Goal: Task Accomplishment & Management: Use online tool/utility

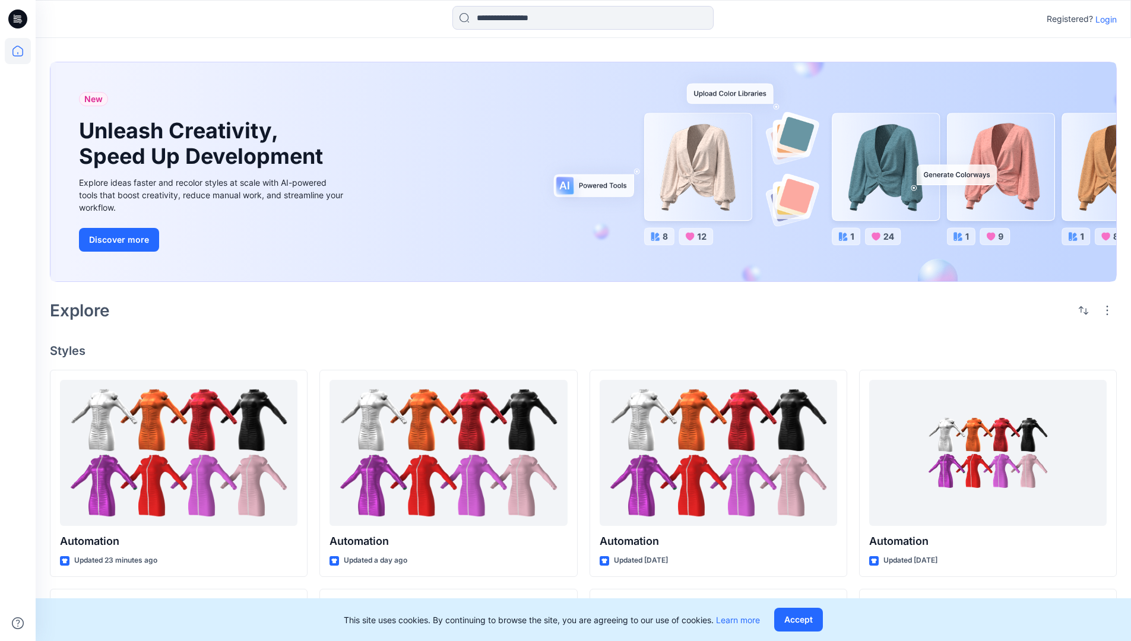
click at [1103, 19] on p "Login" at bounding box center [1105, 19] width 21 height 12
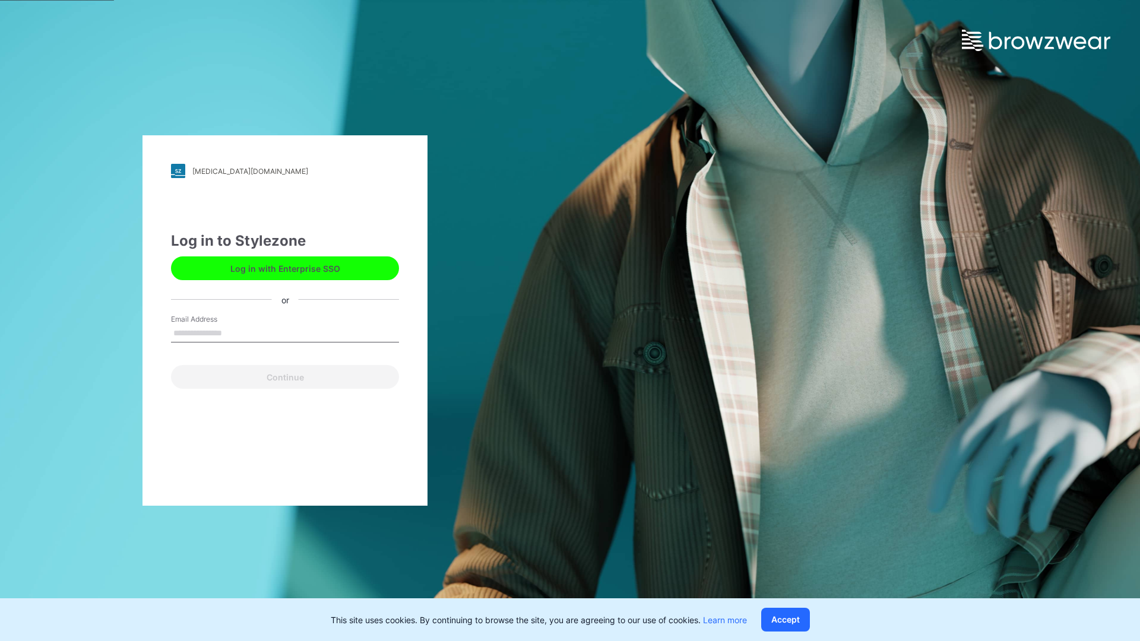
click at [235, 332] on input "Email Address" at bounding box center [285, 334] width 228 height 18
type input "**********"
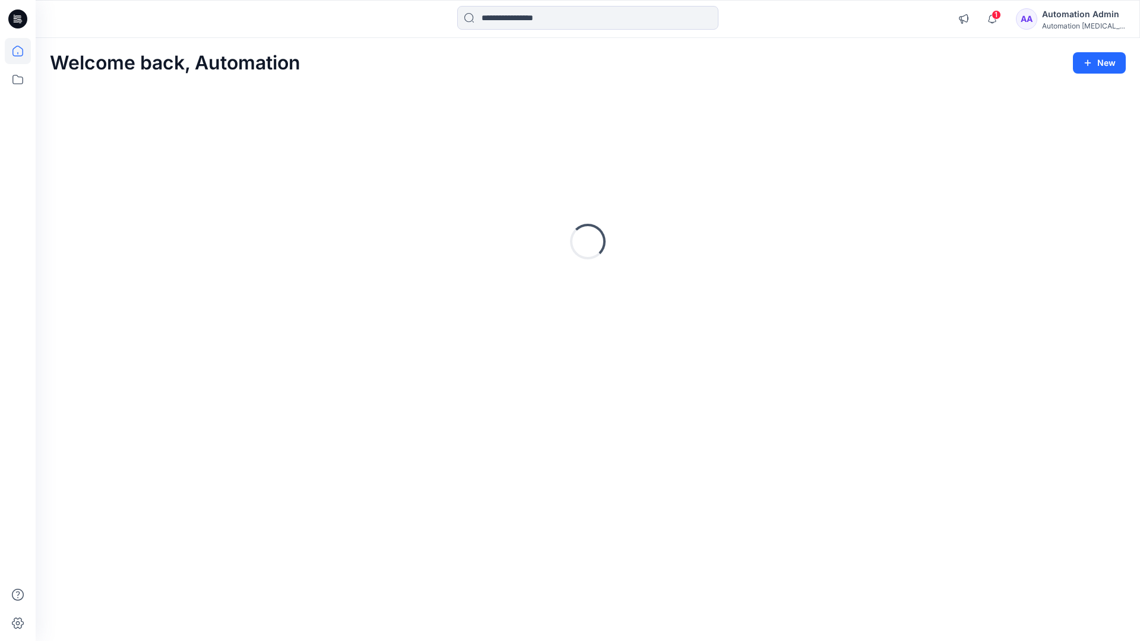
click at [23, 51] on icon at bounding box center [17, 51] width 11 height 11
click at [523, 17] on input at bounding box center [587, 18] width 261 height 24
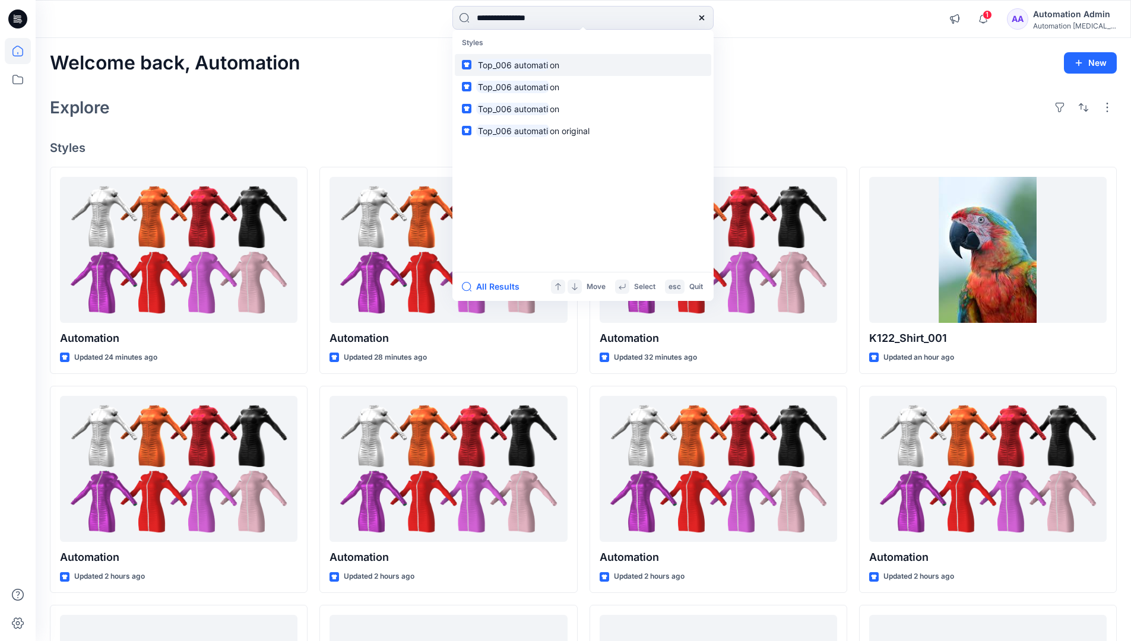
type input "**********"
click at [537, 64] on mark "Top_006 automati" at bounding box center [513, 65] width 74 height 14
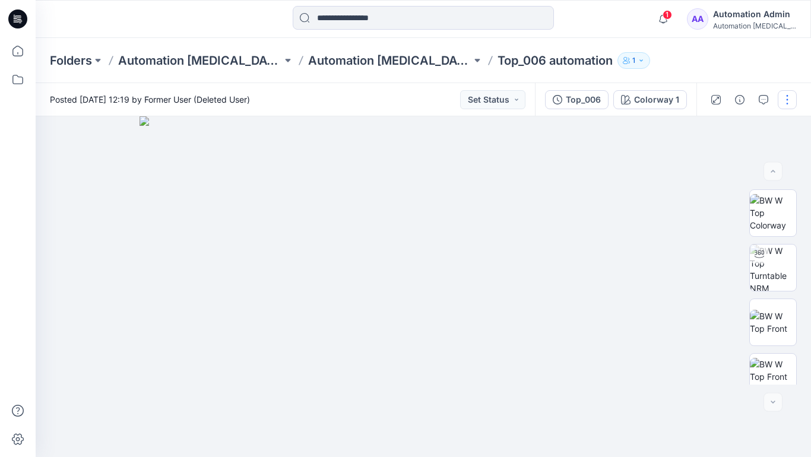
click at [788, 102] on button "button" at bounding box center [787, 99] width 19 height 19
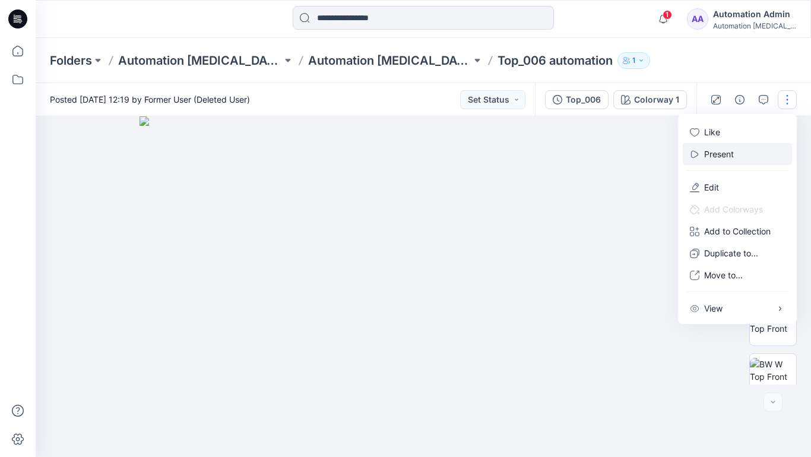
click at [721, 153] on p "Present" at bounding box center [719, 154] width 30 height 12
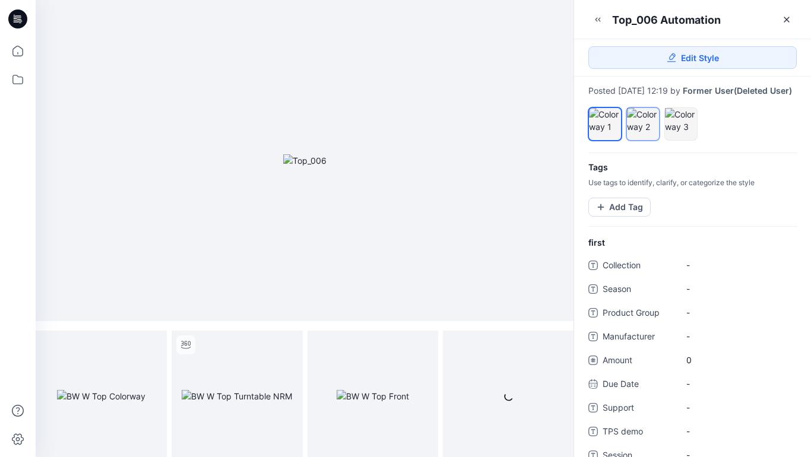
click at [642, 133] on div at bounding box center [643, 120] width 32 height 25
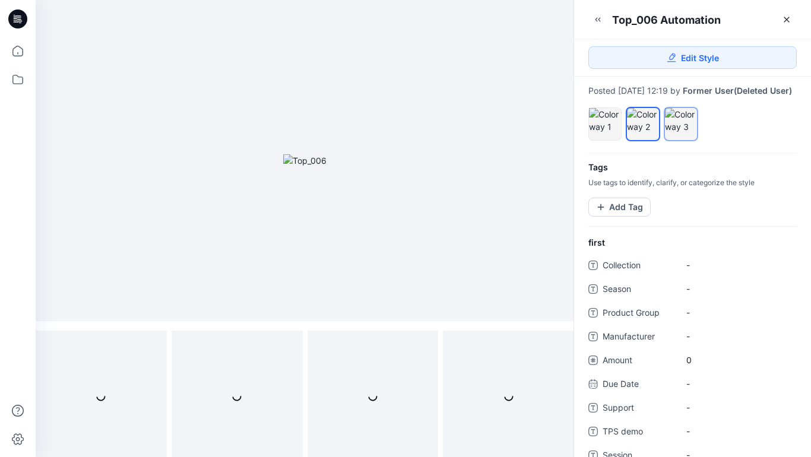
click at [677, 133] on div at bounding box center [681, 120] width 32 height 25
click at [641, 130] on div at bounding box center [643, 120] width 32 height 25
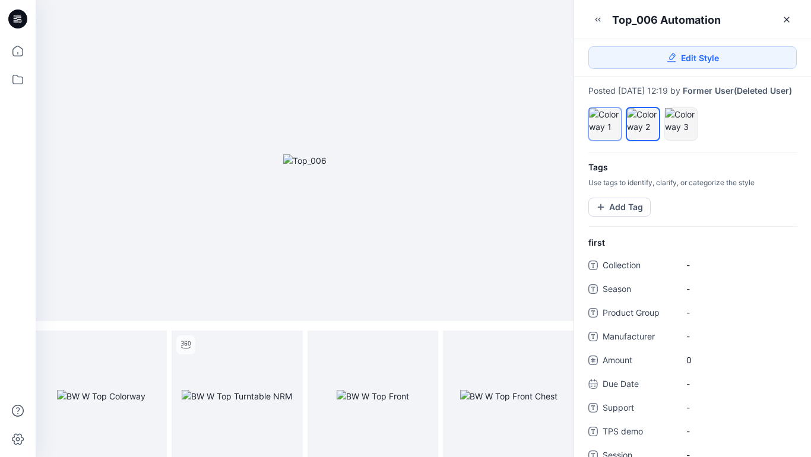
click at [605, 128] on div at bounding box center [605, 120] width 32 height 25
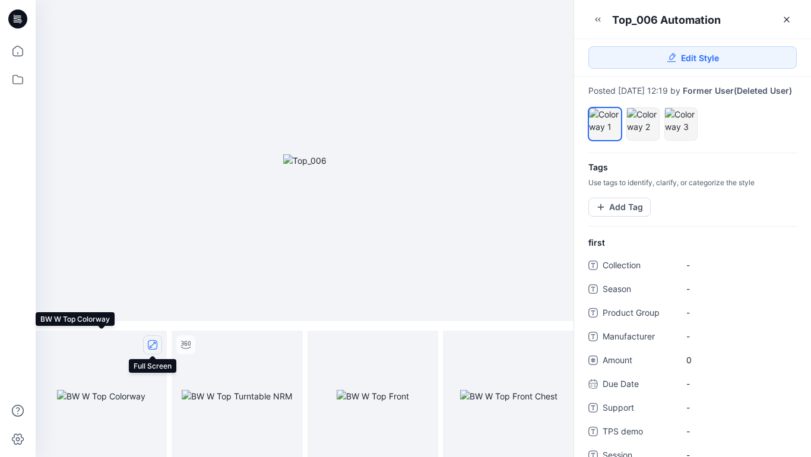
click at [152, 345] on icon "full screen" at bounding box center [153, 345] width 6 height 6
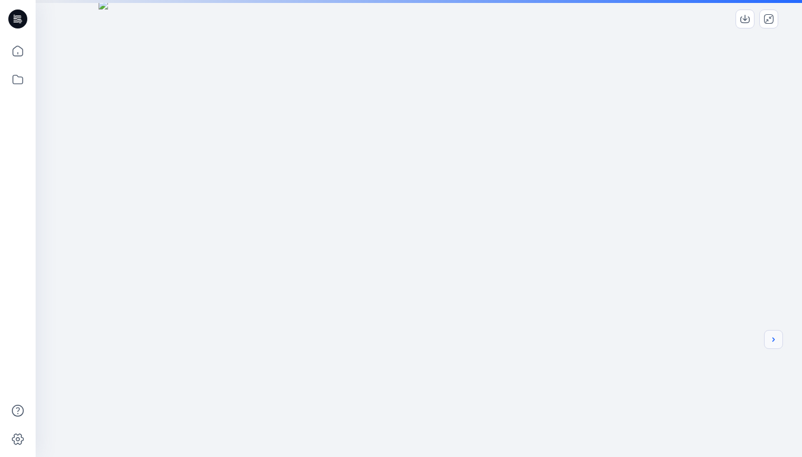
click at [773, 341] on icon "next" at bounding box center [773, 339] width 2 height 4
click at [656, 305] on div at bounding box center [419, 320] width 767 height 641
click at [774, 342] on icon "next" at bounding box center [773, 339] width 9 height 9
click at [771, 340] on icon "next" at bounding box center [773, 339] width 9 height 9
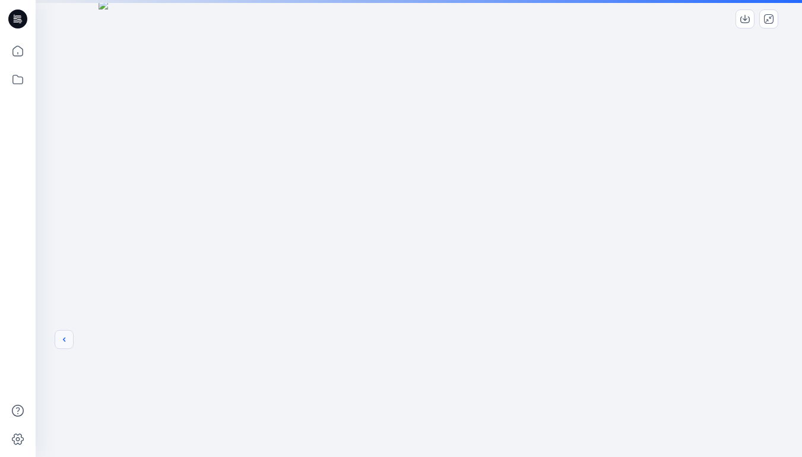
click at [62, 340] on icon "previous" at bounding box center [63, 339] width 9 height 9
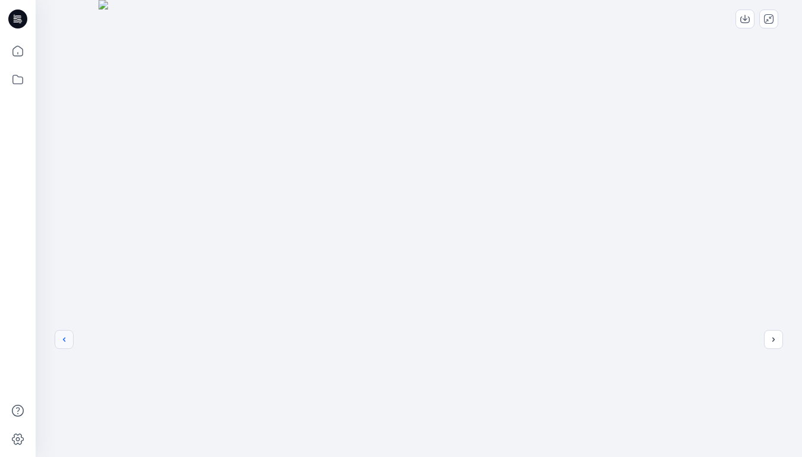
click at [64, 340] on icon "previous" at bounding box center [63, 339] width 9 height 9
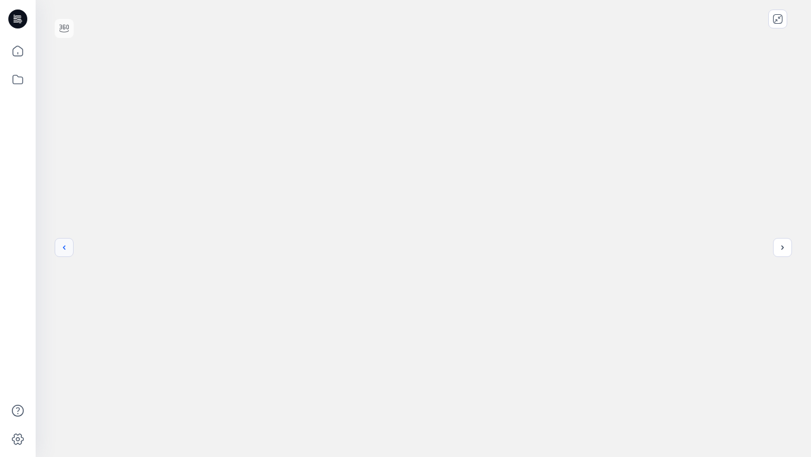
click at [64, 248] on icon "previous" at bounding box center [63, 247] width 9 height 9
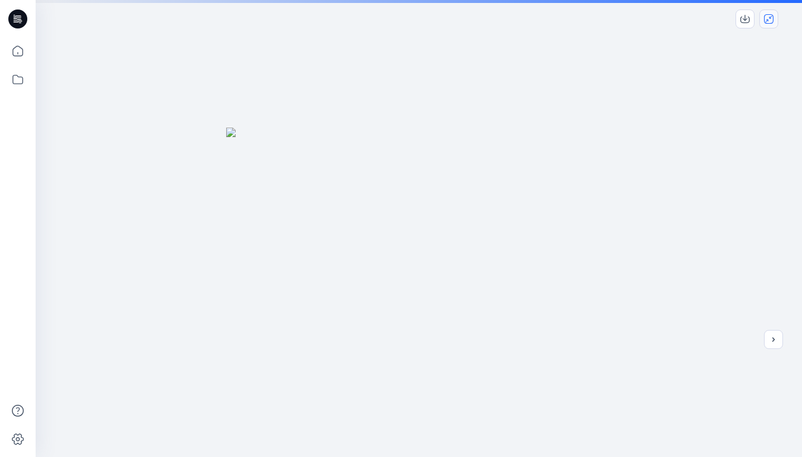
click at [770, 23] on icon "close-full-preview" at bounding box center [768, 18] width 9 height 9
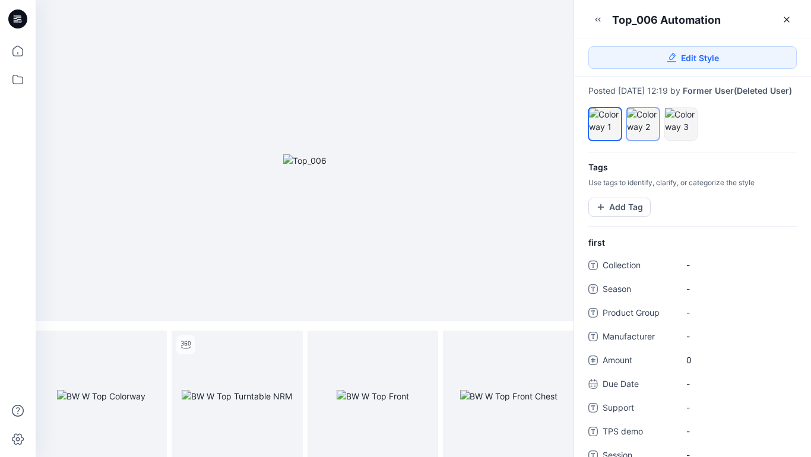
click at [646, 133] on div at bounding box center [643, 120] width 32 height 25
click at [151, 346] on icon "full screen" at bounding box center [153, 345] width 6 height 6
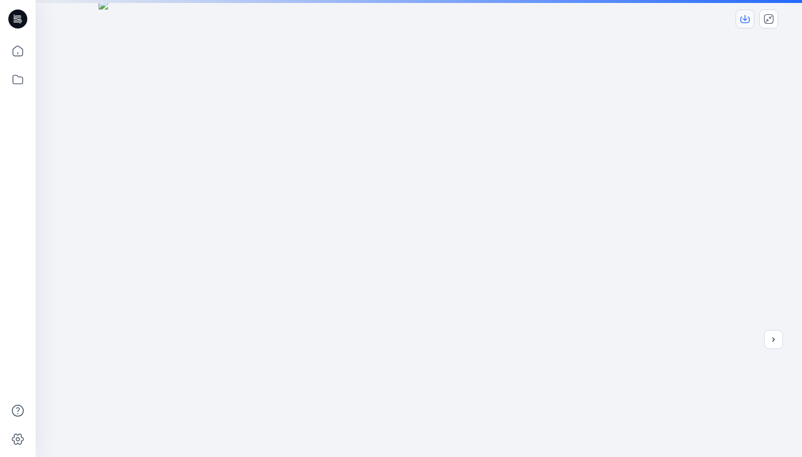
click at [748, 19] on icon "download-image" at bounding box center [744, 18] width 9 height 9
click at [770, 18] on icon "close-full-preview" at bounding box center [768, 18] width 9 height 9
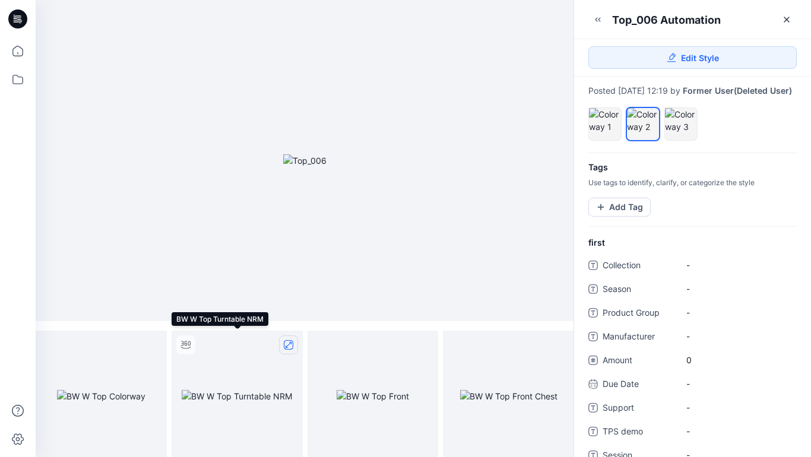
click at [289, 345] on icon "full screen" at bounding box center [288, 344] width 9 height 9
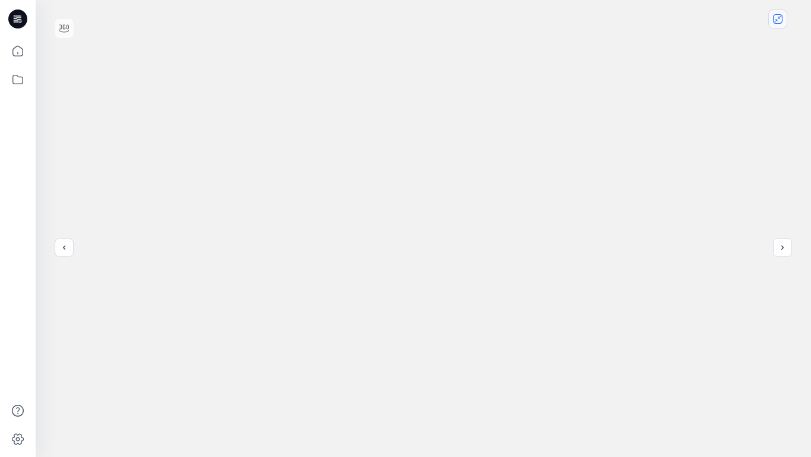
click at [780, 21] on icon "close-full-preview" at bounding box center [777, 18] width 9 height 9
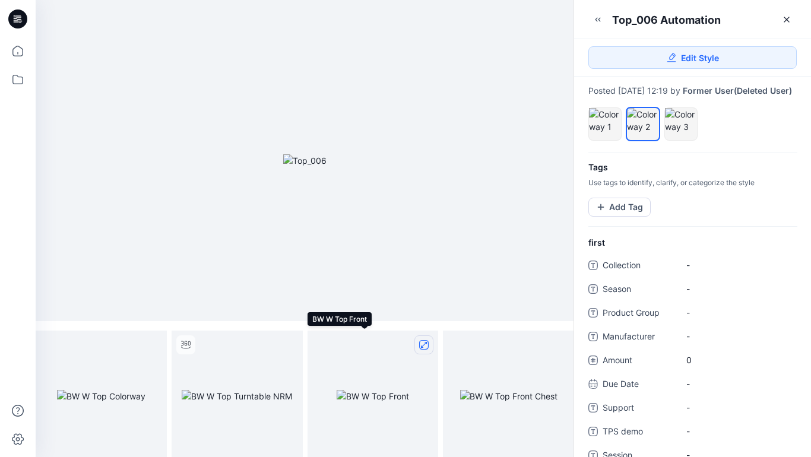
click at [424, 345] on icon "full screen" at bounding box center [424, 345] width 6 height 6
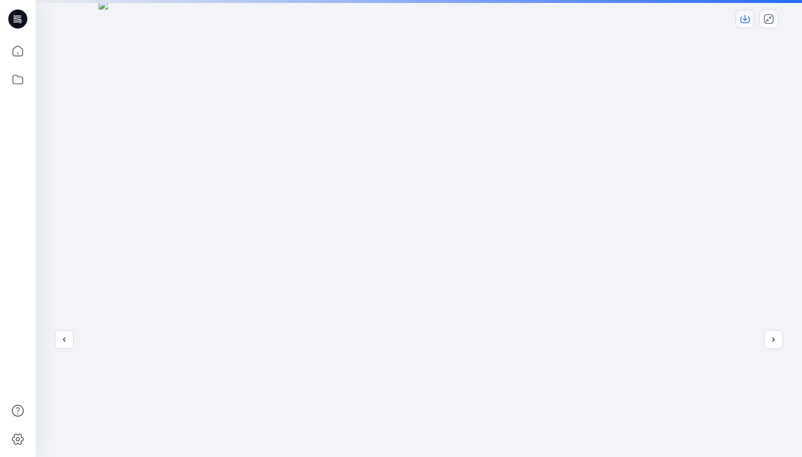
click at [744, 19] on icon "download-image" at bounding box center [745, 18] width 5 height 6
click at [768, 18] on icon "close-full-preview" at bounding box center [768, 18] width 9 height 9
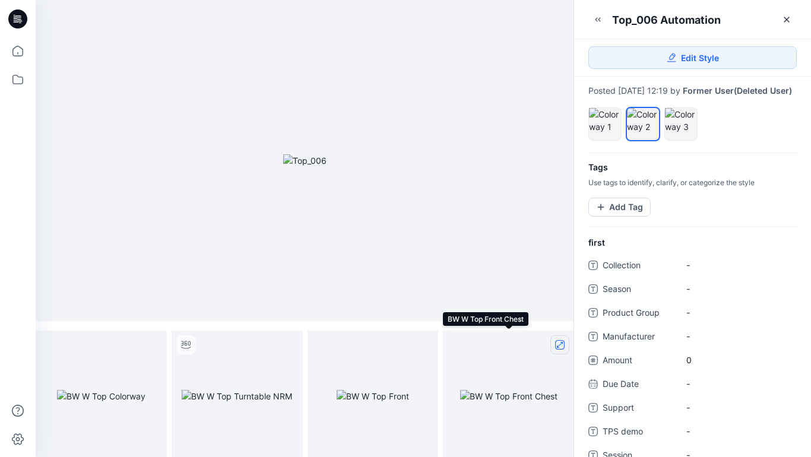
click at [557, 346] on icon "full screen" at bounding box center [560, 345] width 6 height 6
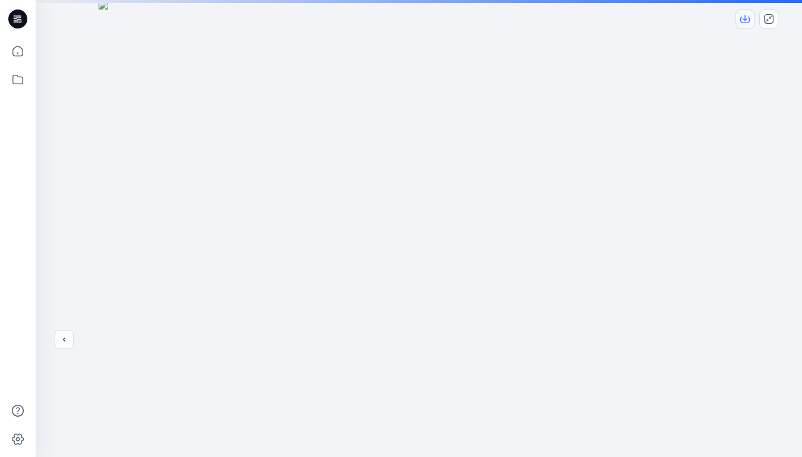
click at [747, 20] on icon "download-image" at bounding box center [744, 18] width 9 height 9
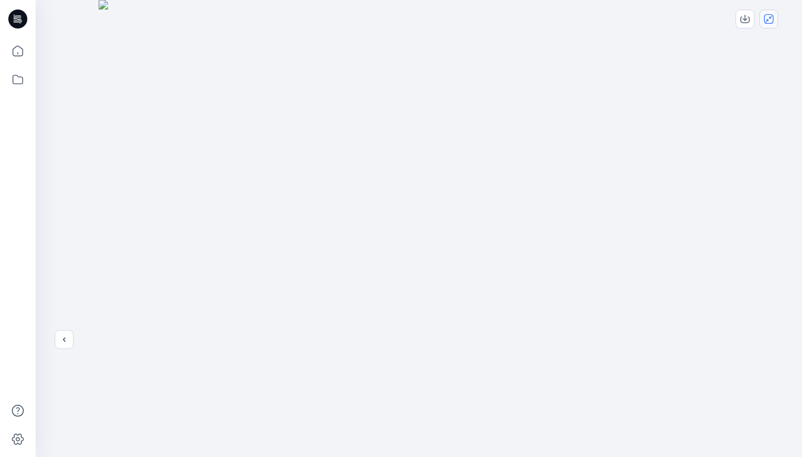
click at [772, 19] on icon "close-full-preview" at bounding box center [768, 18] width 9 height 9
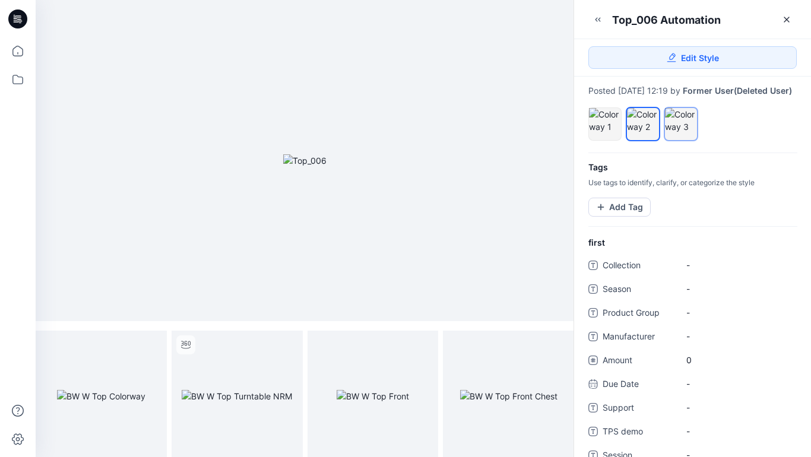
click at [682, 130] on div at bounding box center [681, 120] width 32 height 25
click at [152, 344] on icon "full screen" at bounding box center [153, 345] width 6 height 6
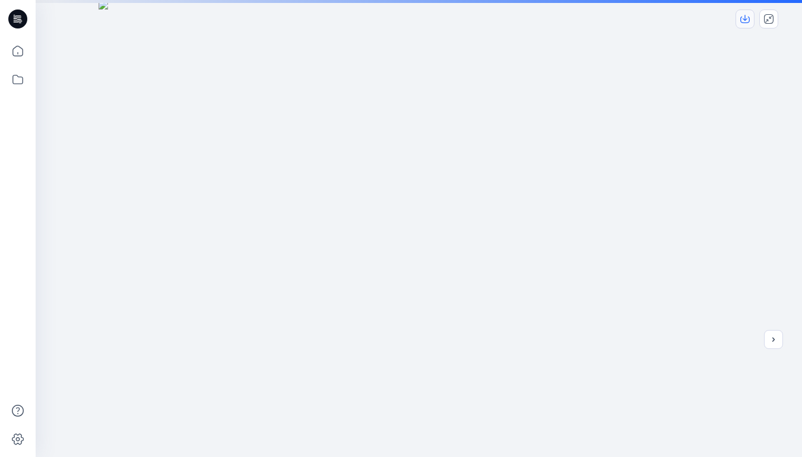
click at [745, 20] on icon "download-image" at bounding box center [745, 18] width 5 height 6
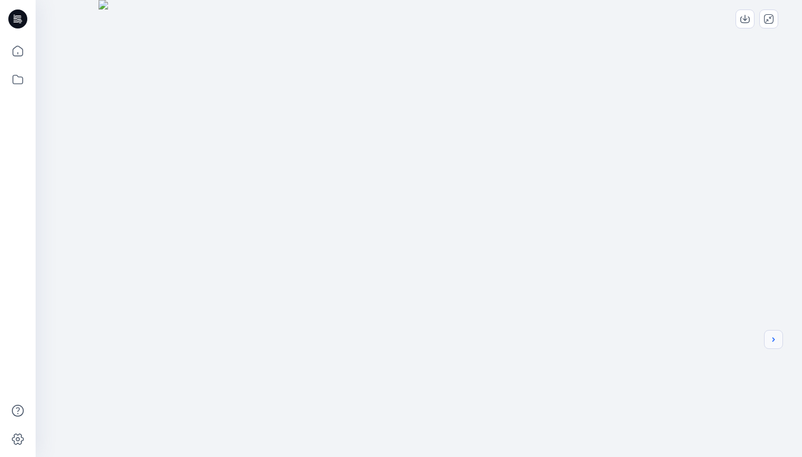
click at [775, 338] on icon "next" at bounding box center [773, 339] width 9 height 9
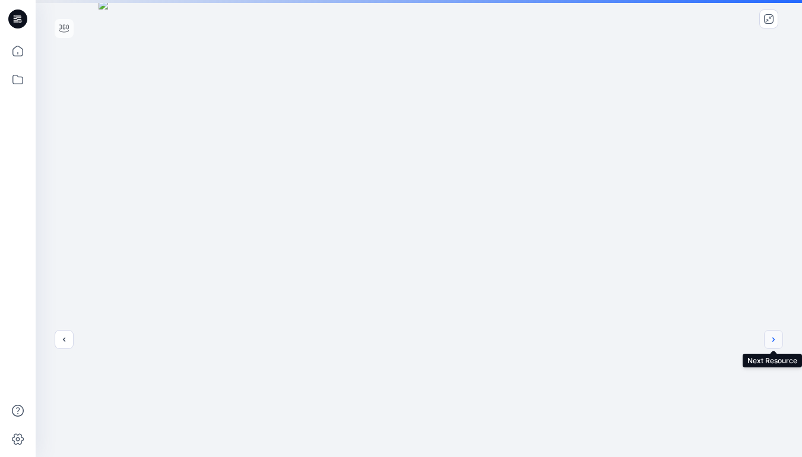
click at [778, 342] on button "next" at bounding box center [773, 339] width 19 height 19
click at [745, 14] on icon "download-image" at bounding box center [744, 18] width 9 height 9
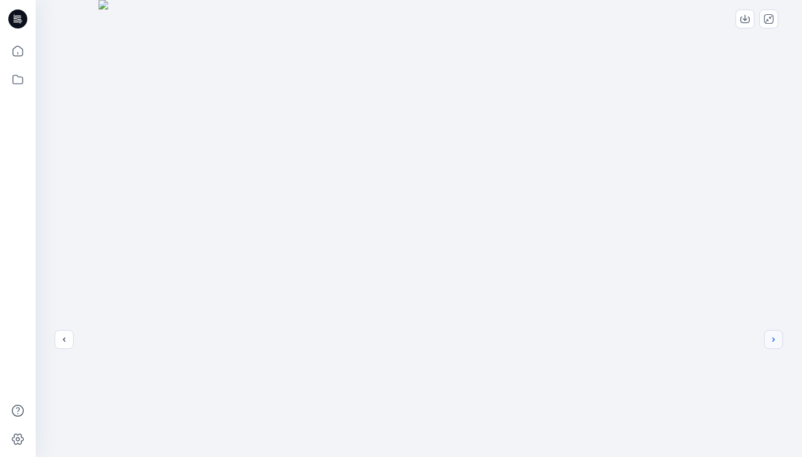
click at [778, 340] on icon "next" at bounding box center [773, 339] width 9 height 9
click at [62, 339] on icon "previous" at bounding box center [63, 339] width 9 height 9
click at [66, 344] on icon "previous" at bounding box center [63, 339] width 9 height 9
click at [64, 347] on button "previous" at bounding box center [64, 339] width 19 height 19
click at [766, 18] on icon "close-full-preview" at bounding box center [768, 18] width 9 height 9
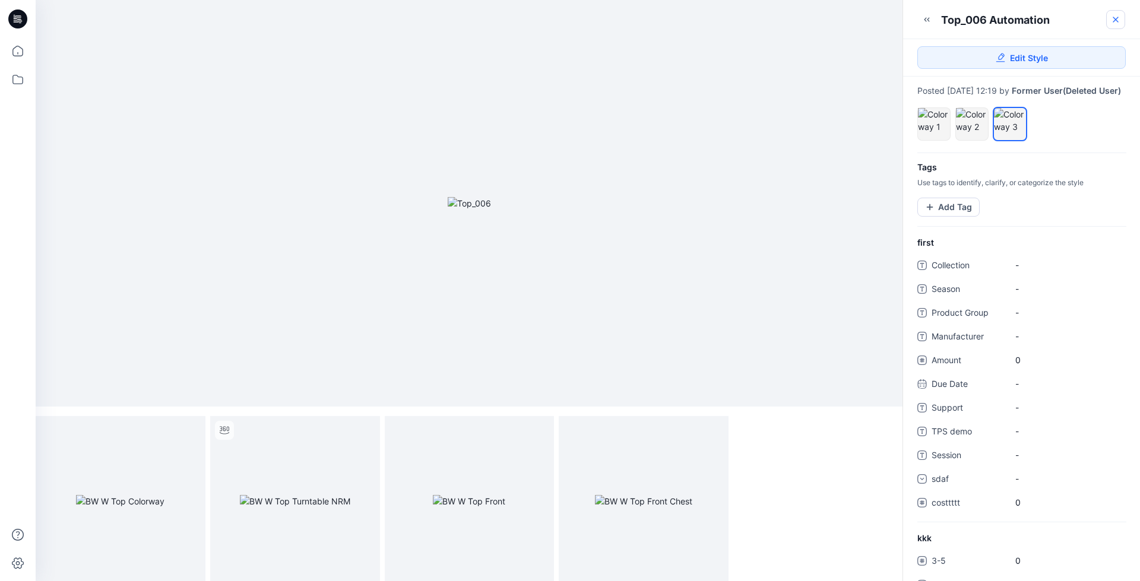
click at [1114, 21] on icon at bounding box center [1115, 19] width 5 height 5
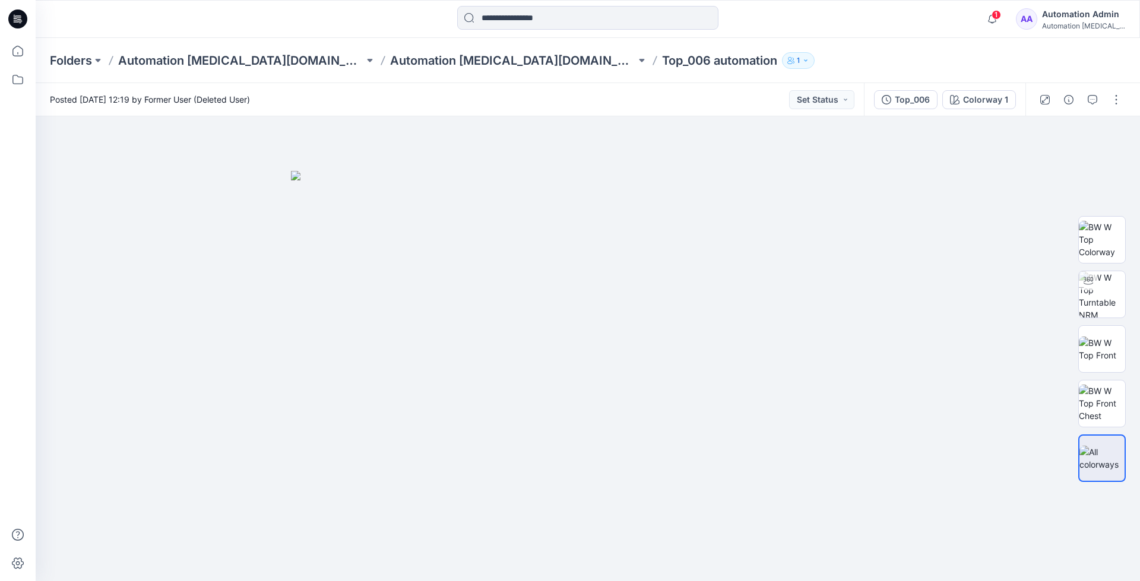
click at [1085, 17] on div "Automation Admin" at bounding box center [1083, 14] width 83 height 14
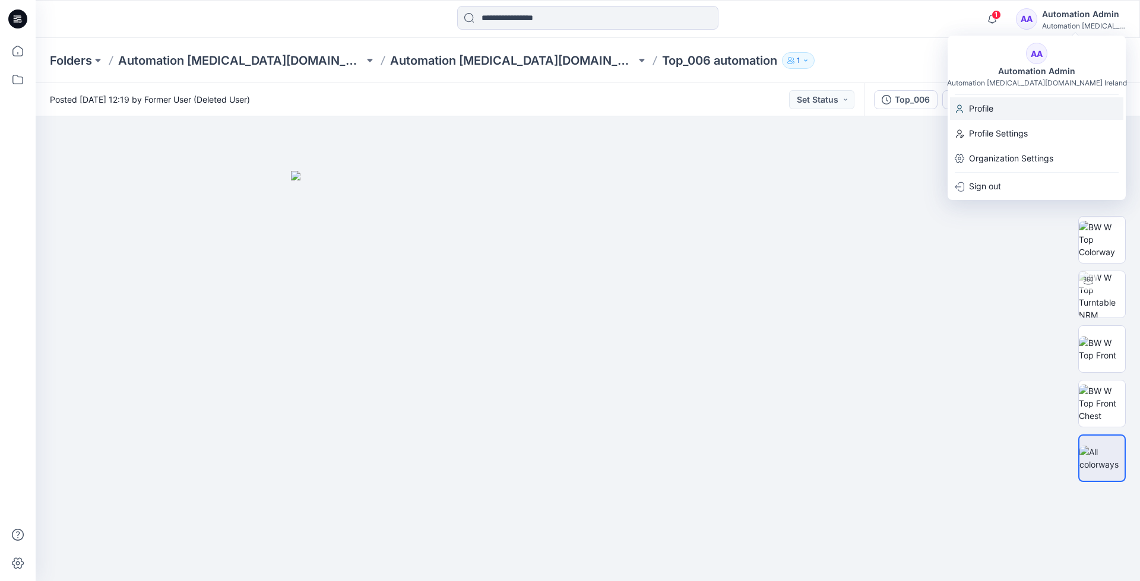
click at [987, 108] on p "Profile" at bounding box center [981, 108] width 24 height 23
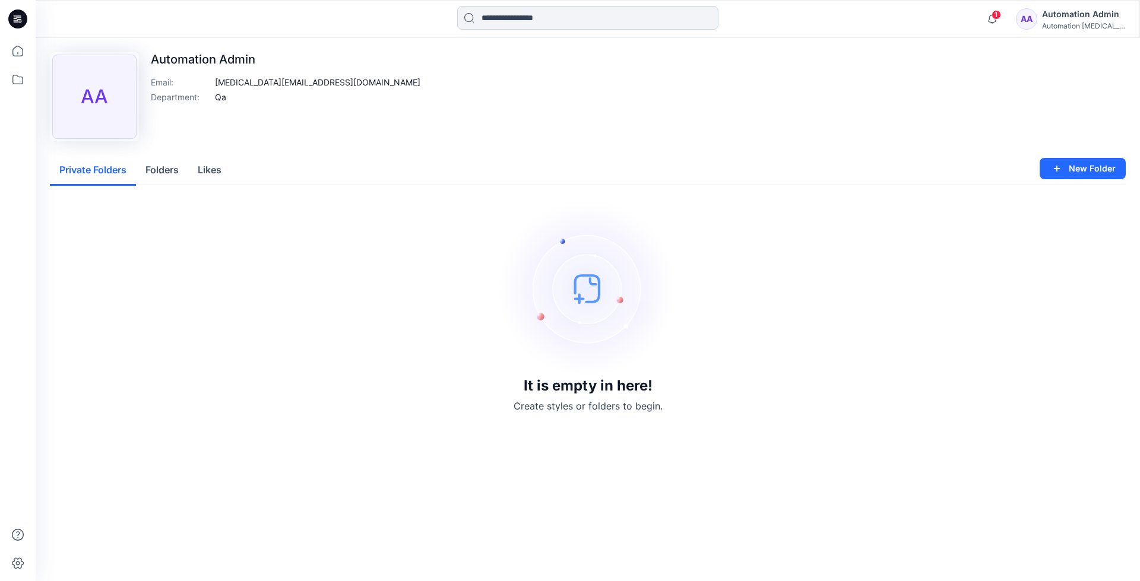
click at [506, 22] on input at bounding box center [587, 18] width 261 height 24
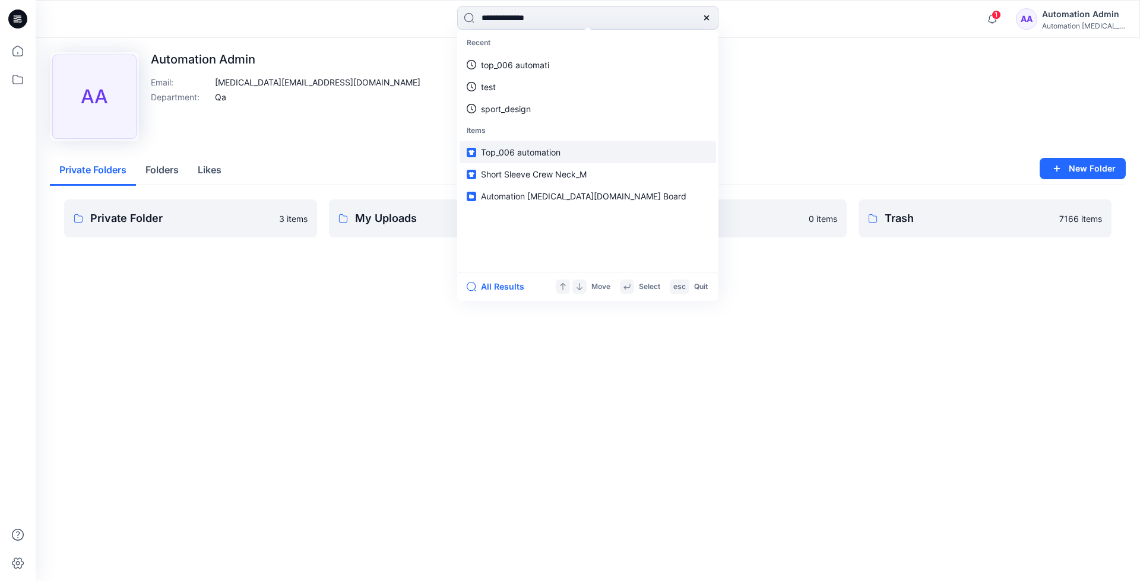
type input "**********"
click at [505, 145] on link "Top_006 automation" at bounding box center [588, 152] width 256 height 22
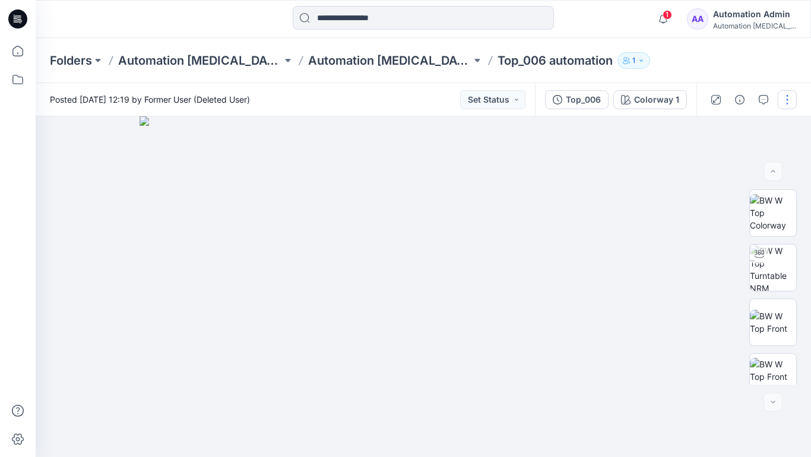
click at [787, 100] on button "button" at bounding box center [787, 99] width 19 height 19
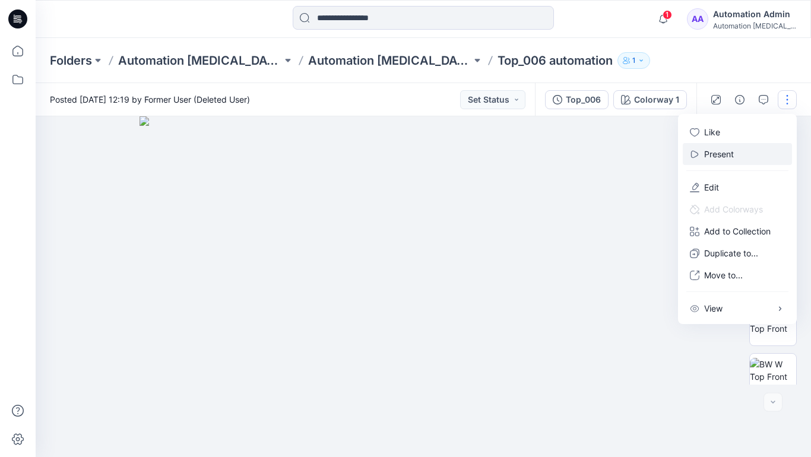
click at [737, 153] on button "Present" at bounding box center [737, 154] width 109 height 22
